Goal: Task Accomplishment & Management: Complete application form

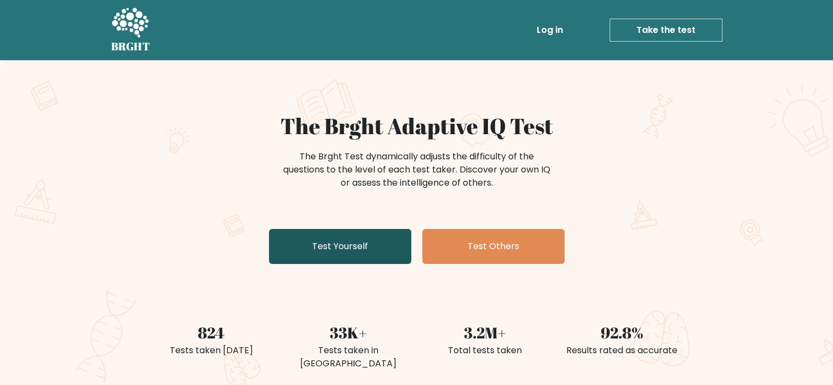
click at [395, 237] on link "Test Yourself" at bounding box center [340, 246] width 142 height 35
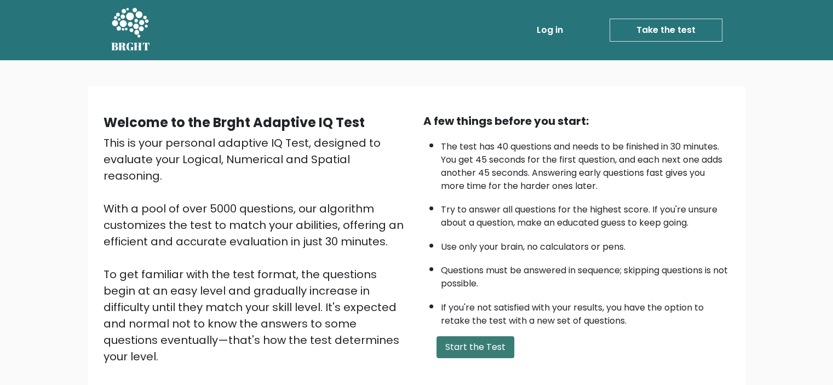
click at [466, 348] on button "Start the Test" at bounding box center [475, 347] width 78 height 22
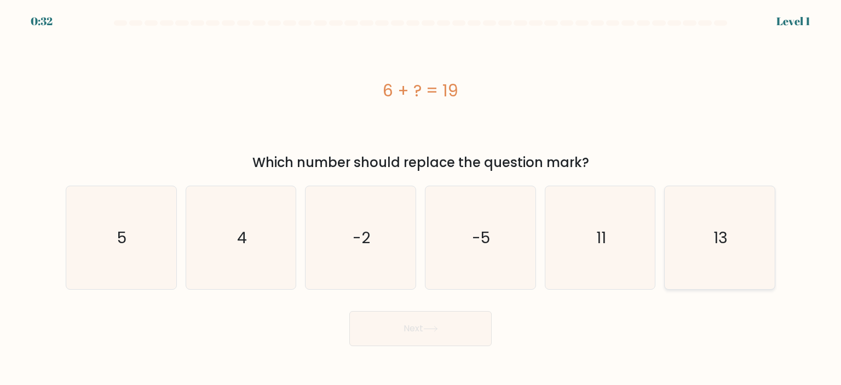
click at [733, 243] on icon "13" at bounding box center [719, 237] width 103 height 103
click at [421, 198] on input "f. 13" at bounding box center [420, 195] width 1 height 5
radio input "true"
click at [458, 330] on button "Next" at bounding box center [420, 328] width 142 height 35
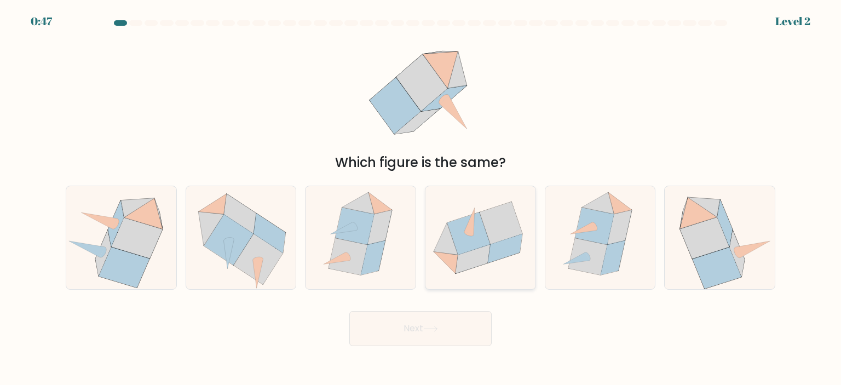
click at [480, 206] on icon at bounding box center [480, 238] width 110 height 90
click at [421, 198] on input "d." at bounding box center [420, 195] width 1 height 5
radio input "true"
click at [411, 335] on button "Next" at bounding box center [420, 328] width 142 height 35
